Goal: Find specific page/section: Find specific page/section

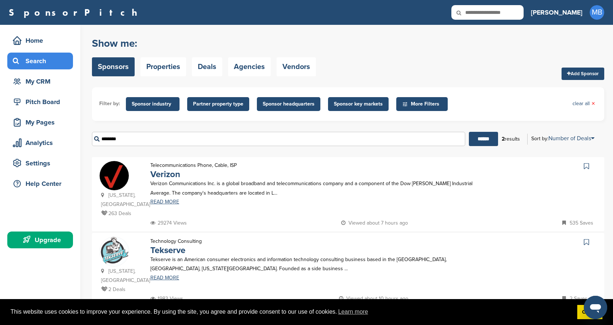
drag, startPoint x: 122, startPoint y: 140, endPoint x: 97, endPoint y: 138, distance: 24.5
click at [97, 138] on input "*******" at bounding box center [278, 139] width 373 height 14
click at [356, 104] on span "Sponsor key markets" at bounding box center [358, 104] width 49 height 8
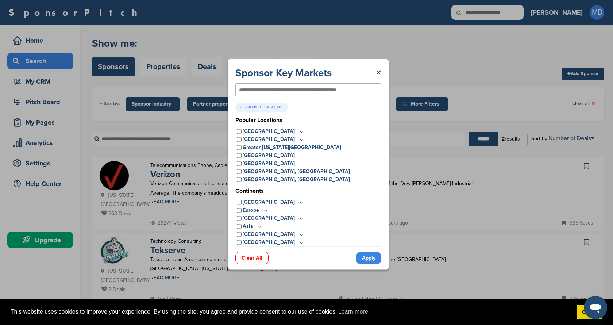
click at [369, 259] on link "Apply" at bounding box center [368, 258] width 25 height 12
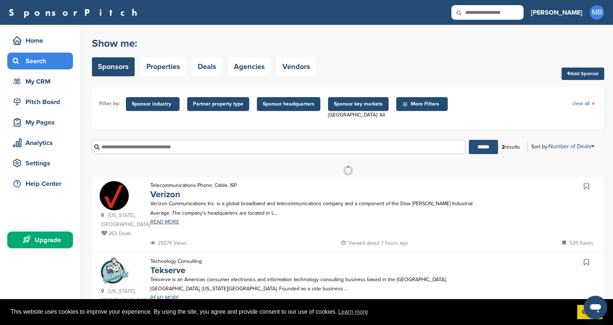
click at [481, 150] on input "******" at bounding box center [483, 147] width 29 height 14
click at [275, 107] on span "Sponsor headquarters" at bounding box center [289, 104] width 52 height 8
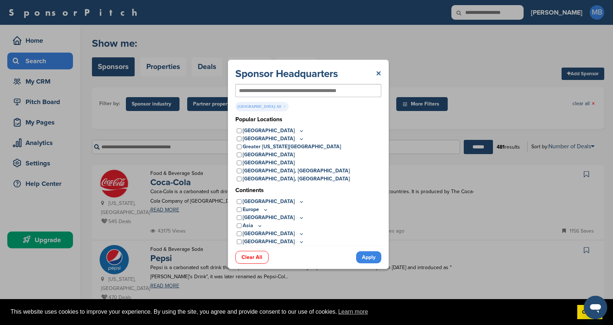
click at [378, 74] on link "×" at bounding box center [378, 73] width 5 height 13
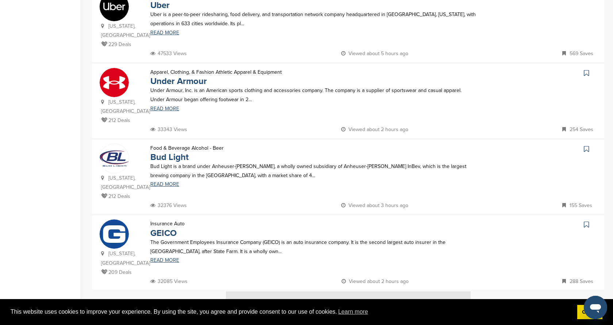
scroll to position [636, 0]
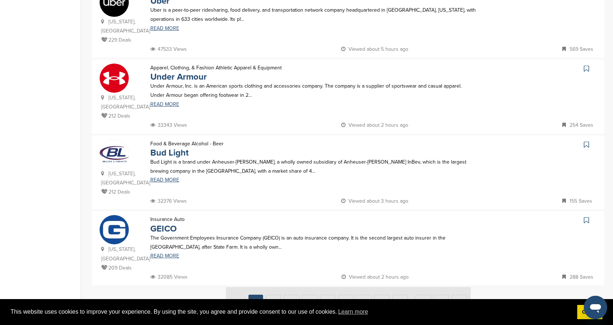
click at [274, 287] on img at bounding box center [348, 300] width 245 height 27
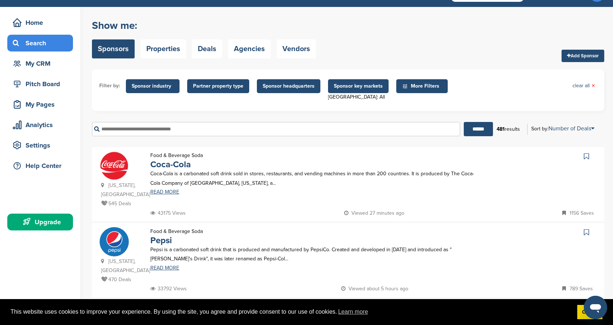
scroll to position [0, 0]
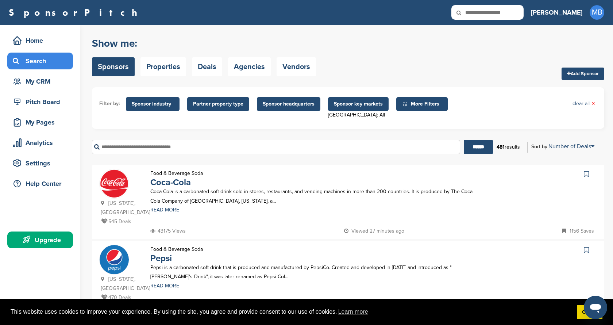
click at [295, 104] on span "Sponsor headquarters" at bounding box center [289, 104] width 52 height 8
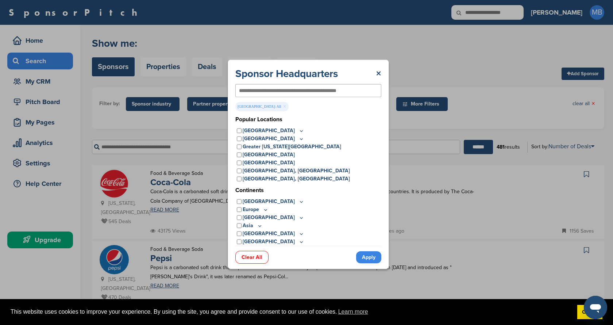
click at [364, 258] on link "Apply" at bounding box center [368, 257] width 25 height 12
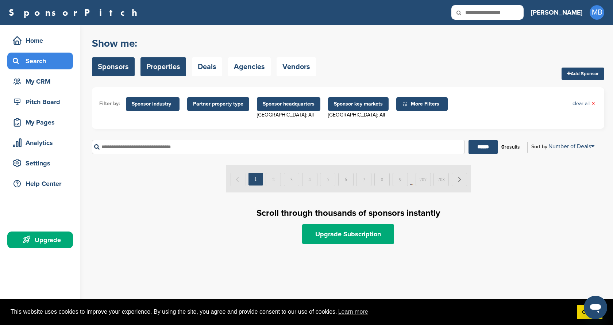
click at [156, 73] on link "Properties" at bounding box center [163, 66] width 46 height 19
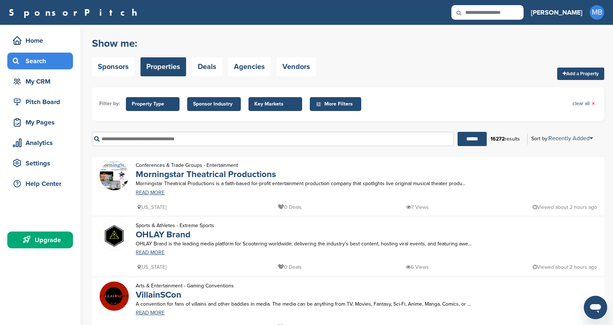
click at [150, 138] on input "text" at bounding box center [273, 139] width 362 height 14
